Goal: Information Seeking & Learning: Learn about a topic

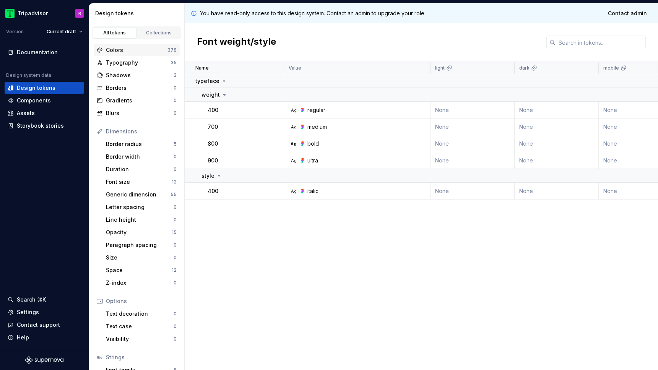
click at [140, 51] on div "Colors" at bounding box center [137, 50] width 62 height 8
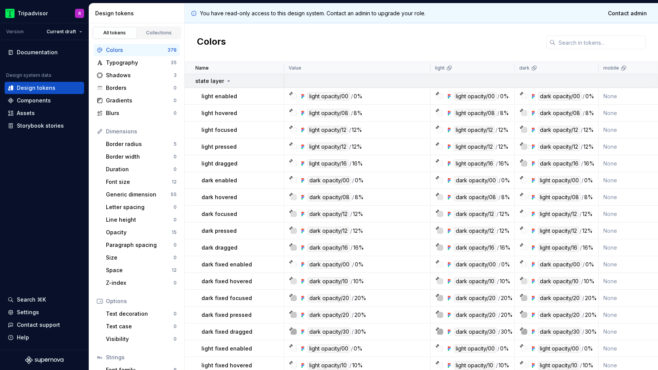
click at [226, 80] on icon at bounding box center [229, 81] width 6 height 6
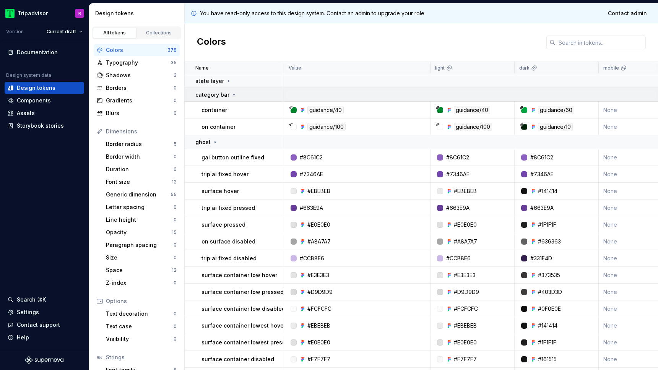
click at [225, 93] on p "category bar" at bounding box center [212, 95] width 34 height 8
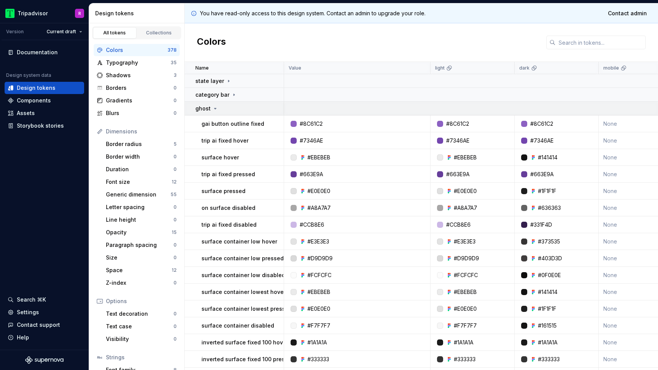
click at [221, 107] on div "ghost" at bounding box center [239, 109] width 88 height 8
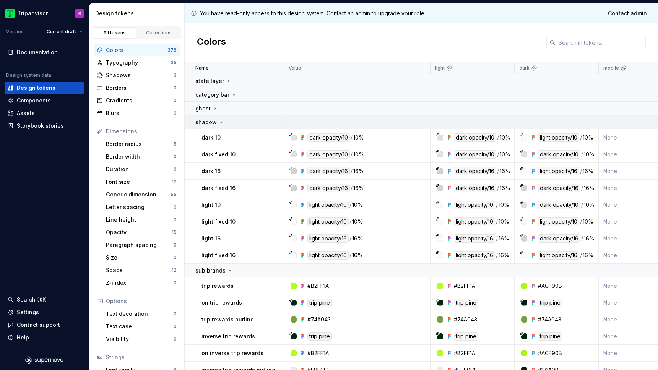
click at [218, 121] on icon at bounding box center [221, 122] width 6 height 6
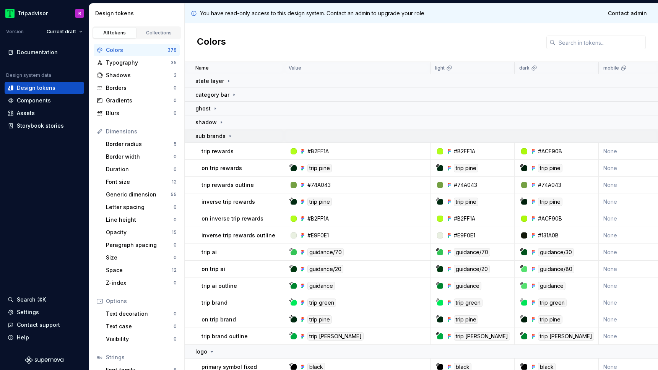
click at [221, 135] on p "sub brands" at bounding box center [210, 136] width 30 height 8
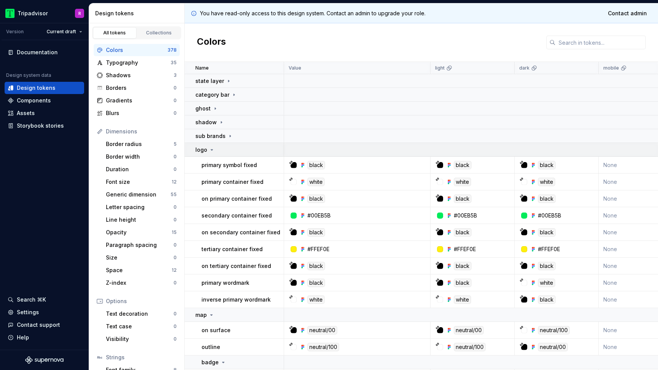
click at [213, 152] on icon at bounding box center [212, 150] width 6 height 6
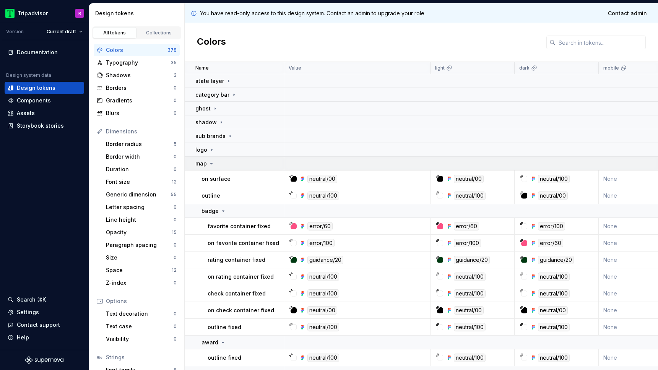
click at [211, 162] on icon at bounding box center [211, 164] width 6 height 6
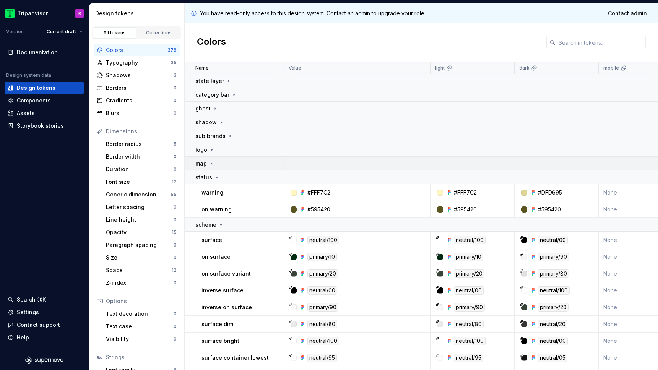
click at [211, 163] on icon at bounding box center [211, 164] width 1 height 2
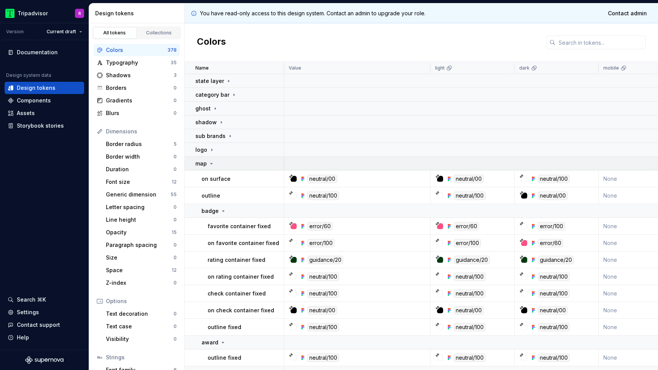
click at [211, 163] on icon at bounding box center [212, 163] width 2 height 1
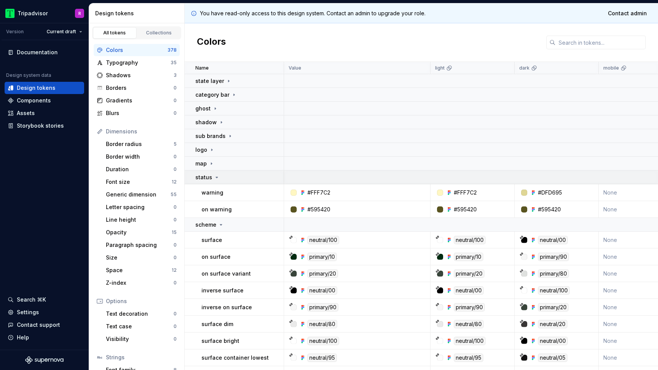
click at [211, 175] on div "status" at bounding box center [207, 178] width 24 height 8
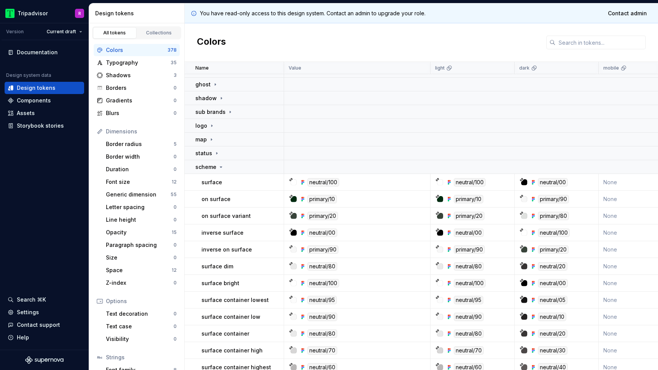
scroll to position [30, 0]
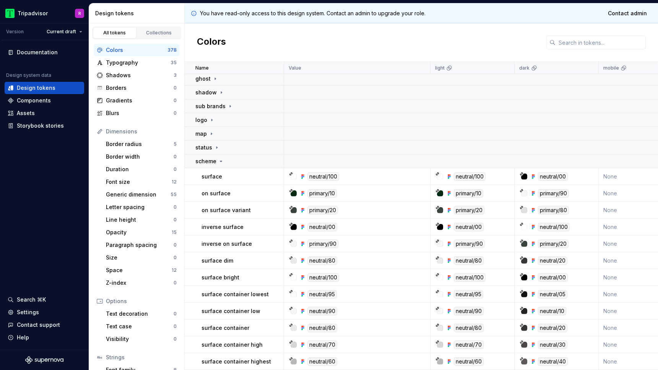
click at [239, 295] on p "surface container lowest" at bounding box center [235, 295] width 67 height 8
click at [241, 295] on p "surface container lowest" at bounding box center [235, 295] width 67 height 8
